Goal: Task Accomplishment & Management: Manage account settings

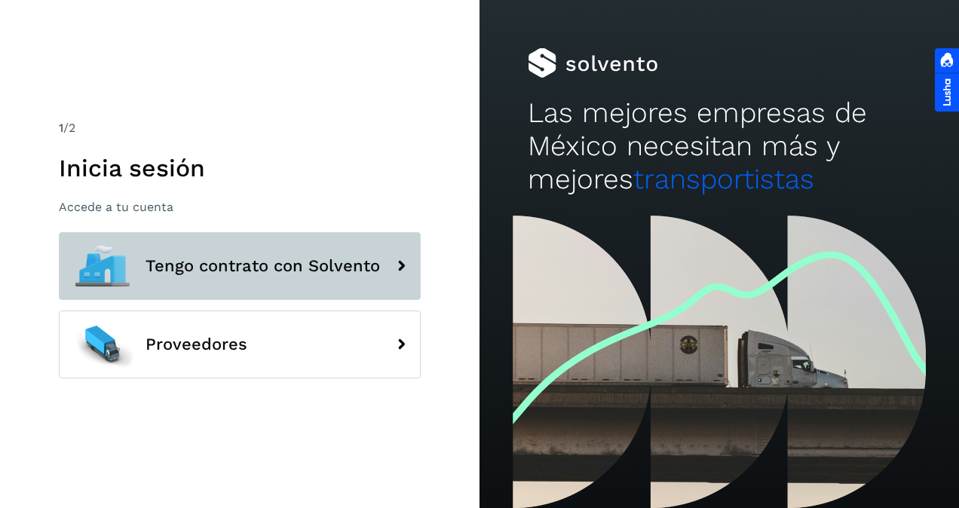
click at [318, 289] on button "Tengo contrato con Solvento" at bounding box center [240, 266] width 362 height 68
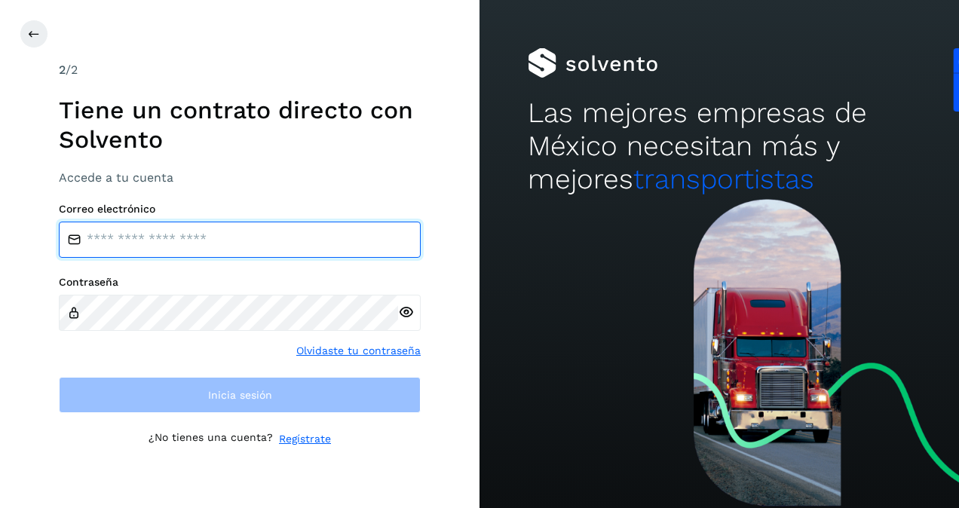
type input "**********"
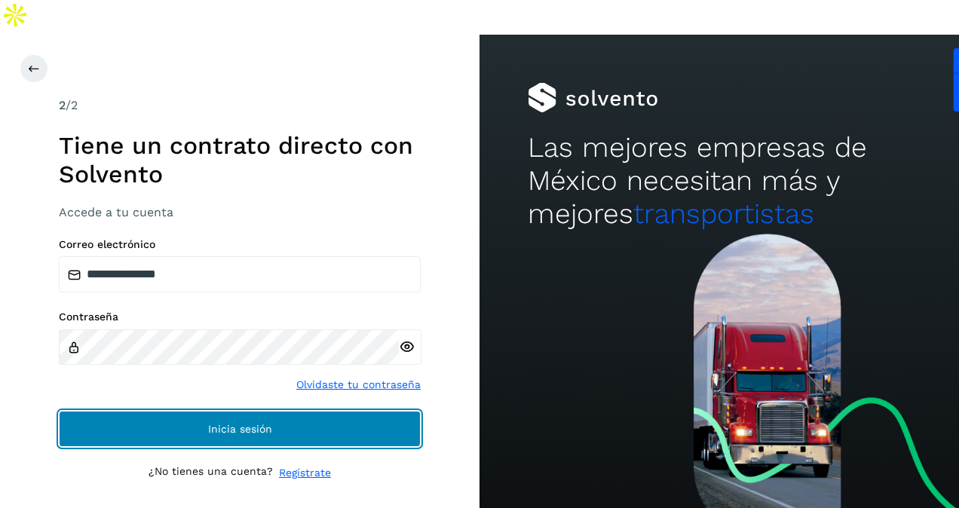
click at [241, 424] on span "Inicia sesión" at bounding box center [240, 429] width 64 height 11
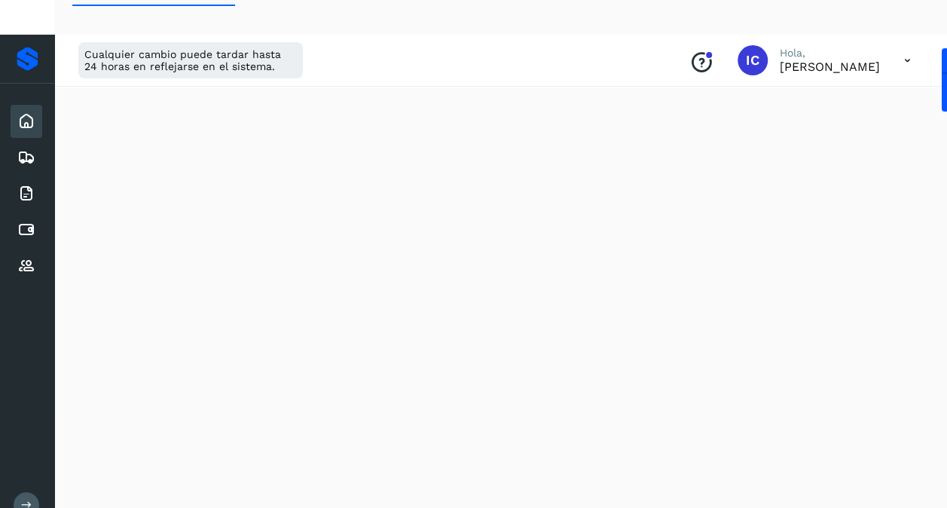
scroll to position [226, 0]
click at [30, 148] on icon at bounding box center [26, 157] width 18 height 18
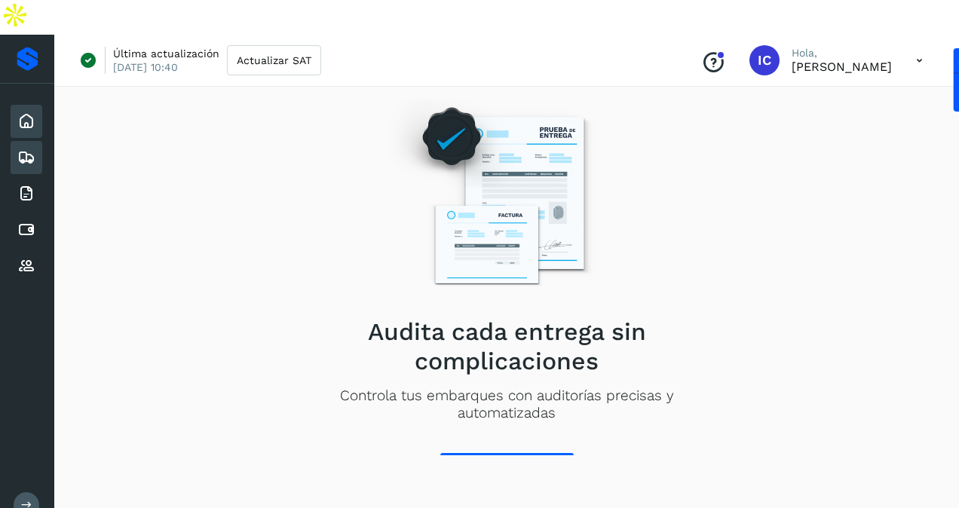
click at [28, 112] on icon at bounding box center [26, 121] width 18 height 18
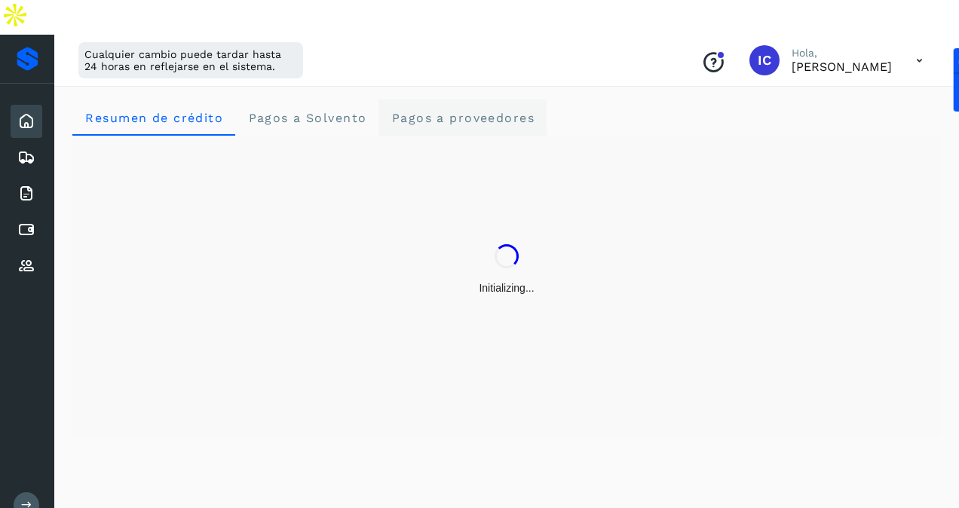
click at [449, 111] on span "Pagos a proveedores" at bounding box center [462, 118] width 144 height 14
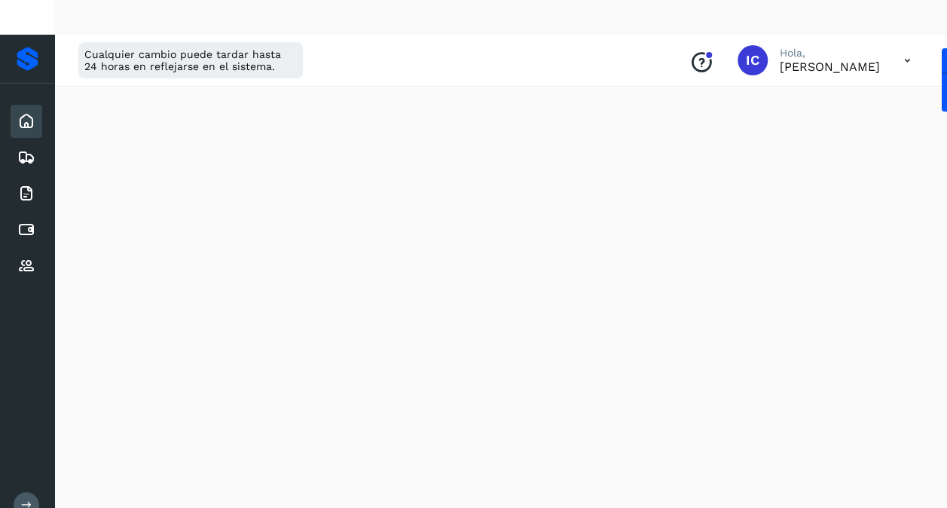
scroll to position [603, 0]
